Goal: Check status

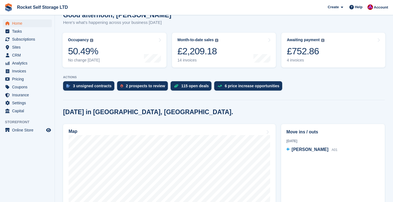
scroll to position [39, 0]
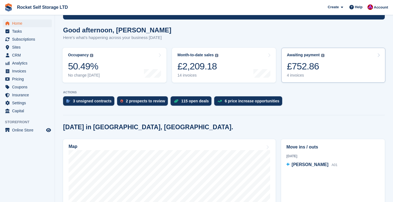
click at [305, 68] on div "£752.86" at bounding box center [306, 66] width 38 height 11
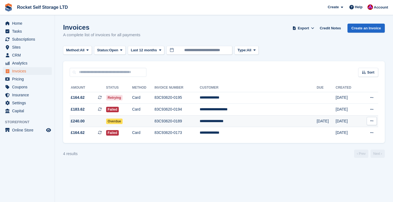
click at [371, 122] on icon at bounding box center [371, 121] width 3 height 4
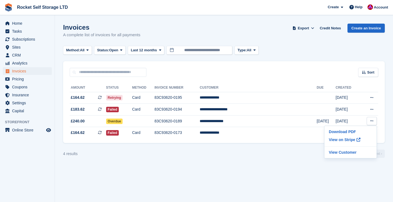
click at [269, 180] on section "Invoices A complete list of invoices for all payments Export Export Invoices Ex…" at bounding box center [224, 101] width 338 height 202
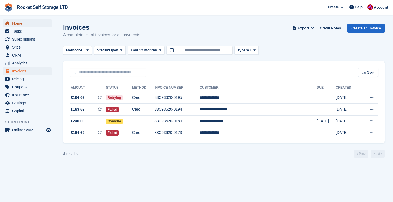
click at [15, 24] on span "Home" at bounding box center [28, 23] width 33 height 8
